Goal: Information Seeking & Learning: Learn about a topic

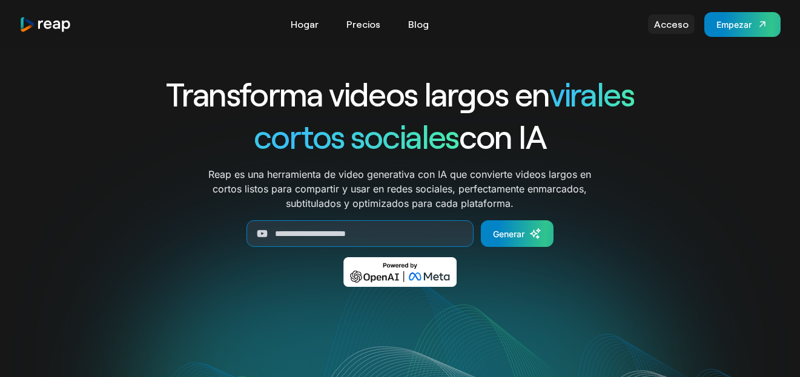
click at [663, 31] on link "Acceso" at bounding box center [671, 24] width 47 height 19
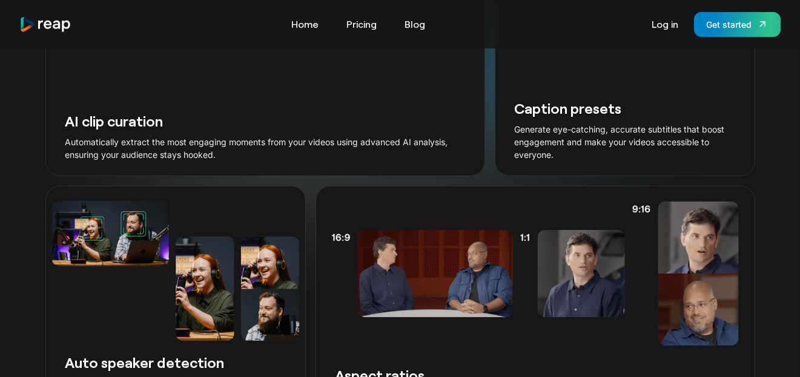
scroll to position [1514, 0]
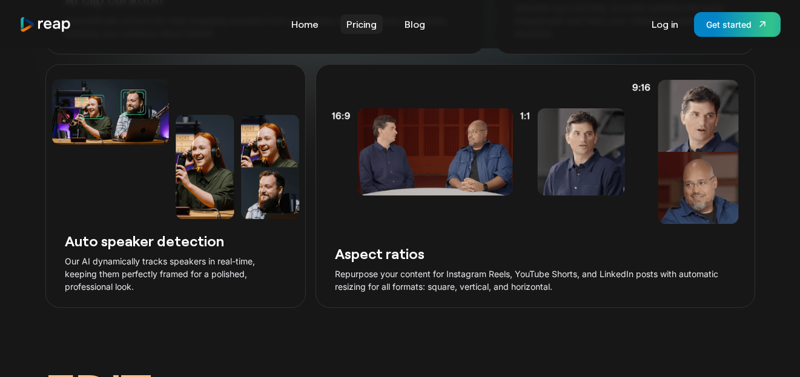
click at [361, 18] on link "Pricing" at bounding box center [361, 24] width 42 height 19
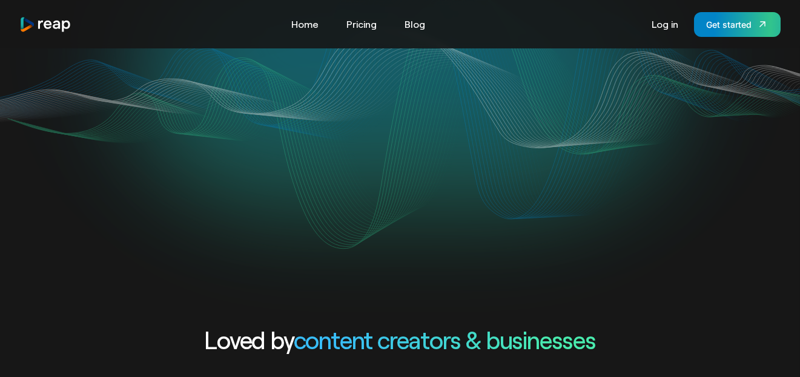
scroll to position [219, 0]
